Goal: Complete application form

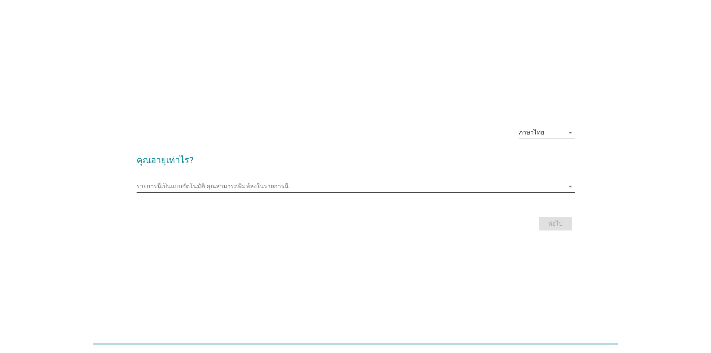
click at [510, 192] on div "รายการนี้เป็นแบบอัตโนมัติ [PERSON_NAME]พิมพ์ลงในรายการนี้ arrow_drop_down" at bounding box center [356, 186] width 438 height 12
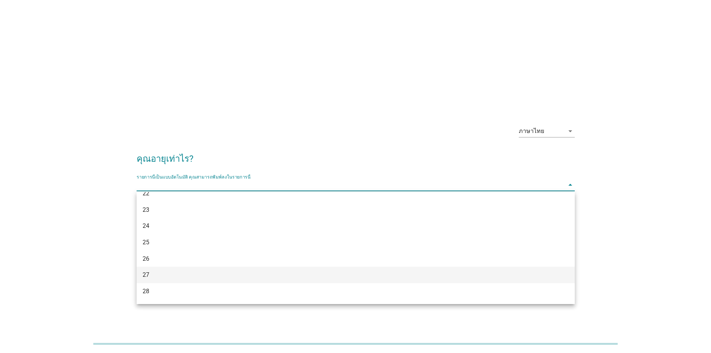
scroll to position [149, 0]
click at [169, 279] on div "32" at bounding box center [338, 281] width 391 height 9
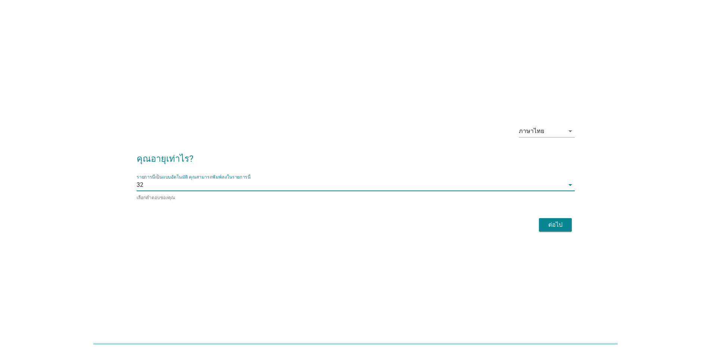
click at [560, 230] on button "ต่อไป" at bounding box center [555, 224] width 33 height 13
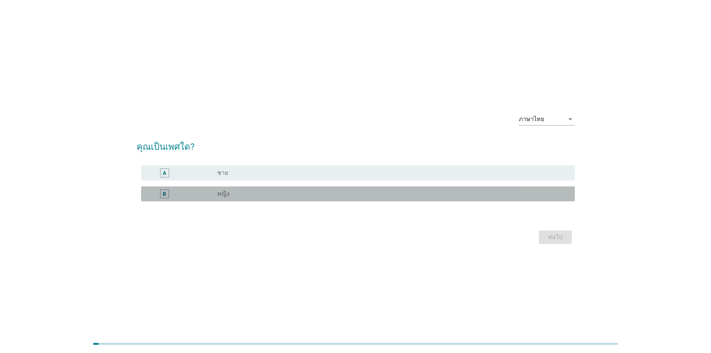
click at [238, 191] on div "radio_button_unchecked หญิง" at bounding box center [390, 193] width 346 height 7
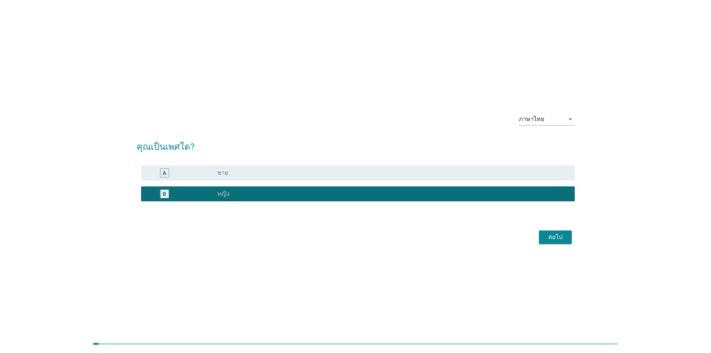
click at [556, 233] on div "ต่อไป" at bounding box center [555, 237] width 21 height 9
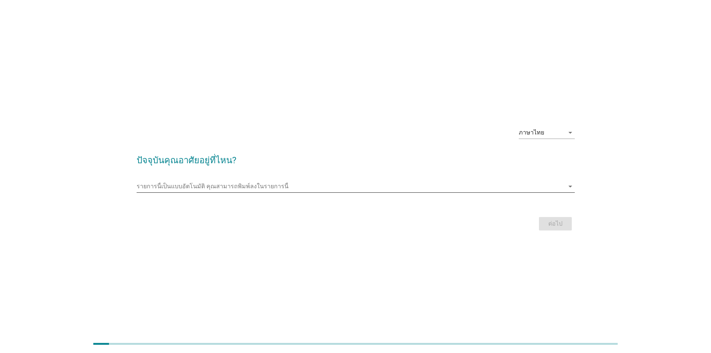
click at [528, 186] on input "รายการนี้เป็นแบบอัตโนมัติ คุณสามารถพิมพ์ลงในรายการนี้" at bounding box center [351, 186] width 428 height 12
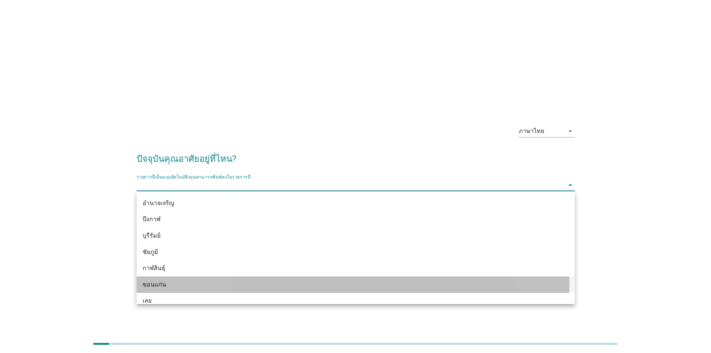
click at [175, 280] on div "ขอนแก่น" at bounding box center [338, 284] width 391 height 9
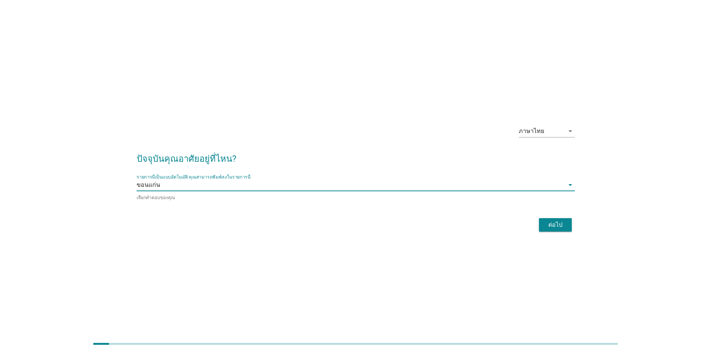
click at [549, 227] on div "ต่อไป" at bounding box center [555, 224] width 21 height 9
